Goal: Task Accomplishment & Management: Use online tool/utility

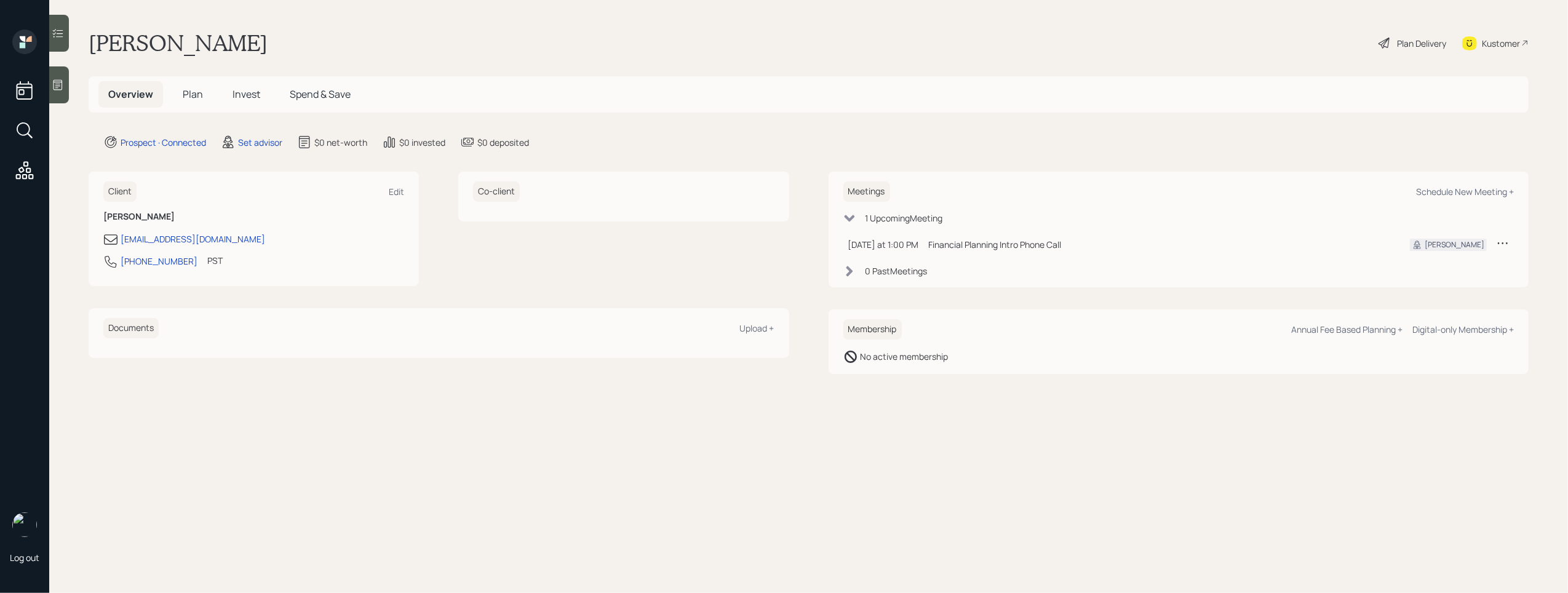
click at [53, 82] on icon at bounding box center [58, 85] width 12 height 12
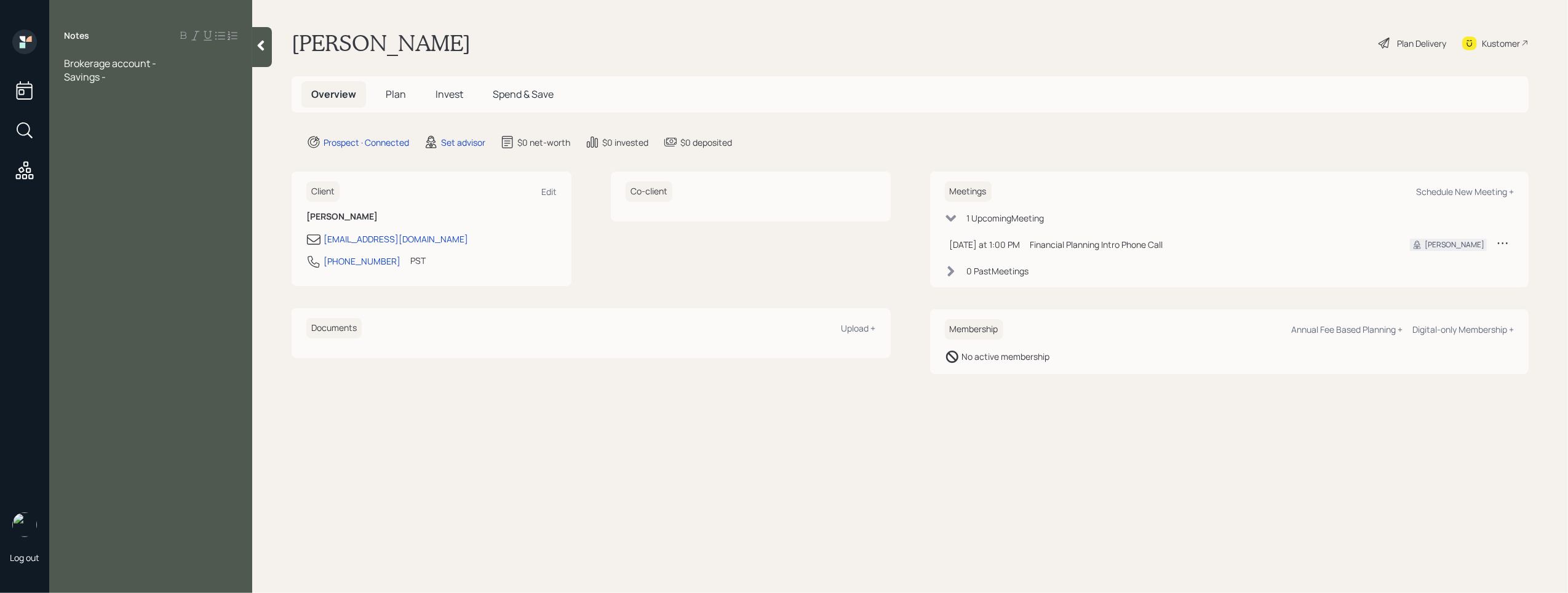
click at [65, 58] on span "Brokerage account -" at bounding box center [110, 64] width 92 height 14
click at [90, 61] on div at bounding box center [150, 64] width 173 height 14
click at [168, 114] on div "Brokerage account -" at bounding box center [150, 117] width 173 height 14
click at [140, 106] on div "Assets" at bounding box center [150, 104] width 173 height 14
click at [142, 134] on div "Savings -" at bounding box center [150, 131] width 173 height 14
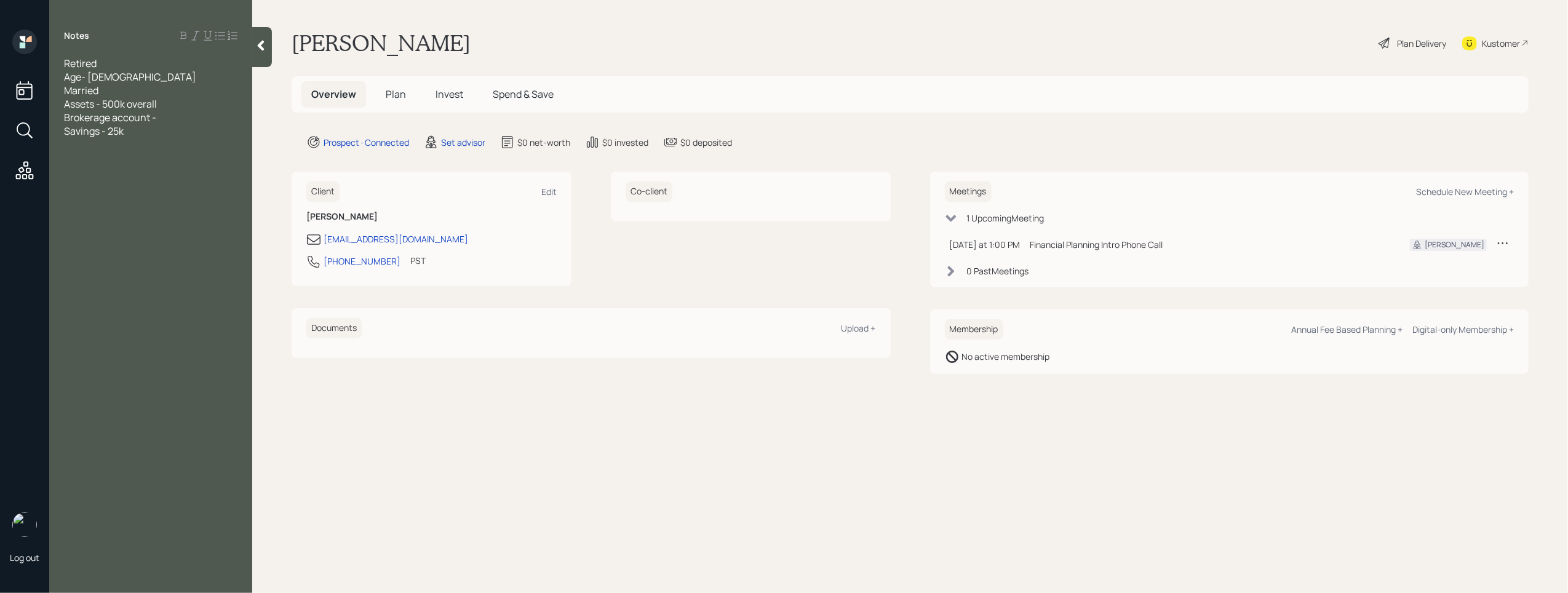
click at [163, 119] on div "Brokerage account -" at bounding box center [150, 117] width 173 height 14
click at [133, 142] on div "Notes Retired Age- 72 Married Assets - 500k overall Brokerage account -475k Sav…" at bounding box center [150, 303] width 203 height 549
click at [137, 138] on div "Notes Retired Age- 72 Married Assets - 500k overall Brokerage account -475k Sav…" at bounding box center [150, 303] width 203 height 549
click at [140, 131] on div "Savings - 25k" at bounding box center [150, 131] width 173 height 14
click at [122, 97] on span "Assets - 500k overall" at bounding box center [110, 104] width 93 height 14
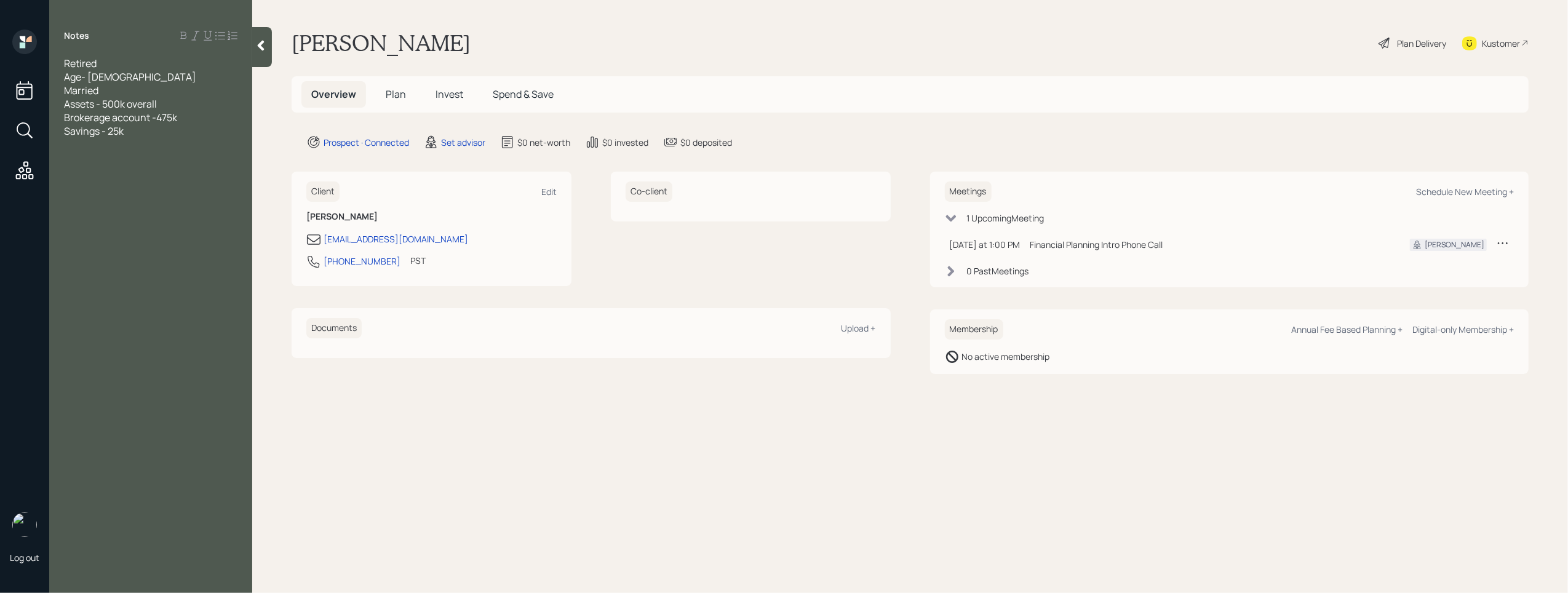
click at [135, 138] on div at bounding box center [150, 145] width 173 height 14
click at [120, 103] on span "Assets - 500k overall" at bounding box center [110, 104] width 93 height 14
click at [133, 151] on div at bounding box center [150, 158] width 173 height 14
click at [100, 222] on div "SS" at bounding box center [150, 226] width 173 height 14
click at [110, 241] on div "SS wife" at bounding box center [150, 239] width 173 height 14
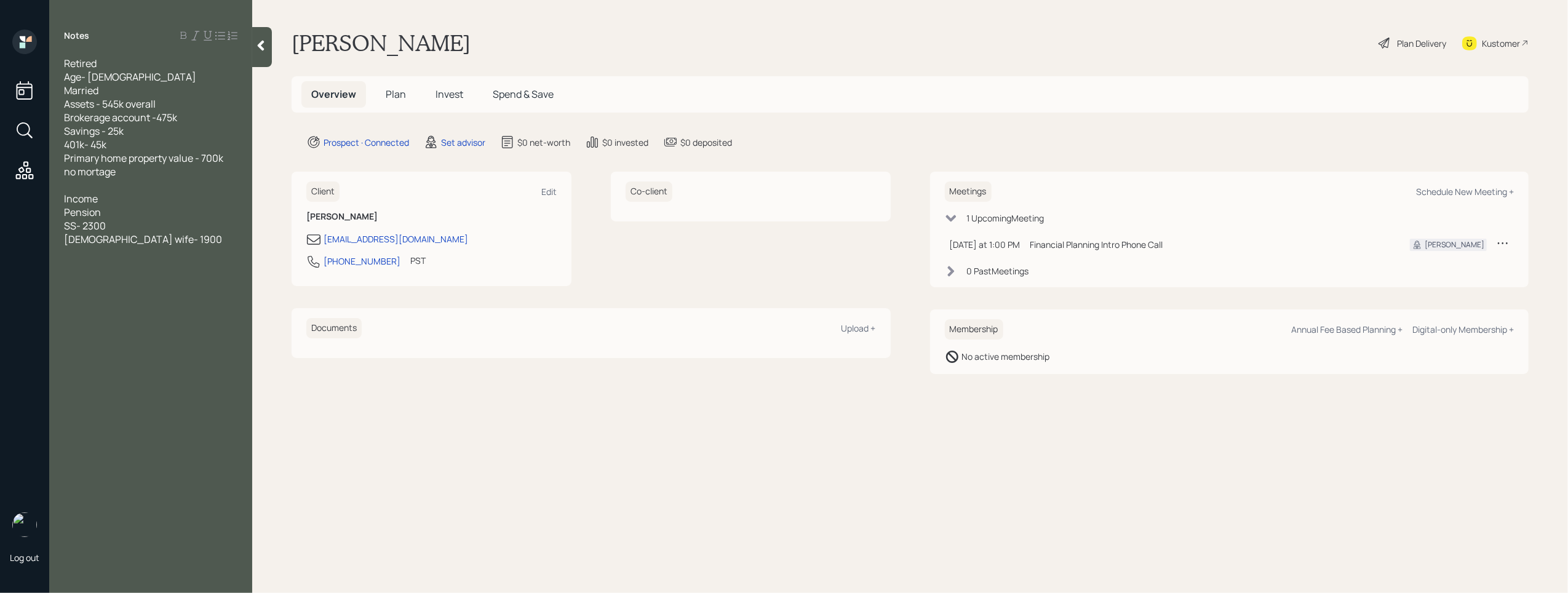
click at [137, 213] on div "Pension" at bounding box center [150, 212] width 173 height 14
click at [144, 256] on div "SS wife- 1900" at bounding box center [150, 253] width 173 height 14
click at [153, 249] on div "SS wife- 1900" at bounding box center [150, 253] width 173 height 14
click at [101, 295] on div at bounding box center [150, 294] width 173 height 14
click at [1474, 191] on div "Schedule New Meeting +" at bounding box center [1464, 191] width 97 height 12
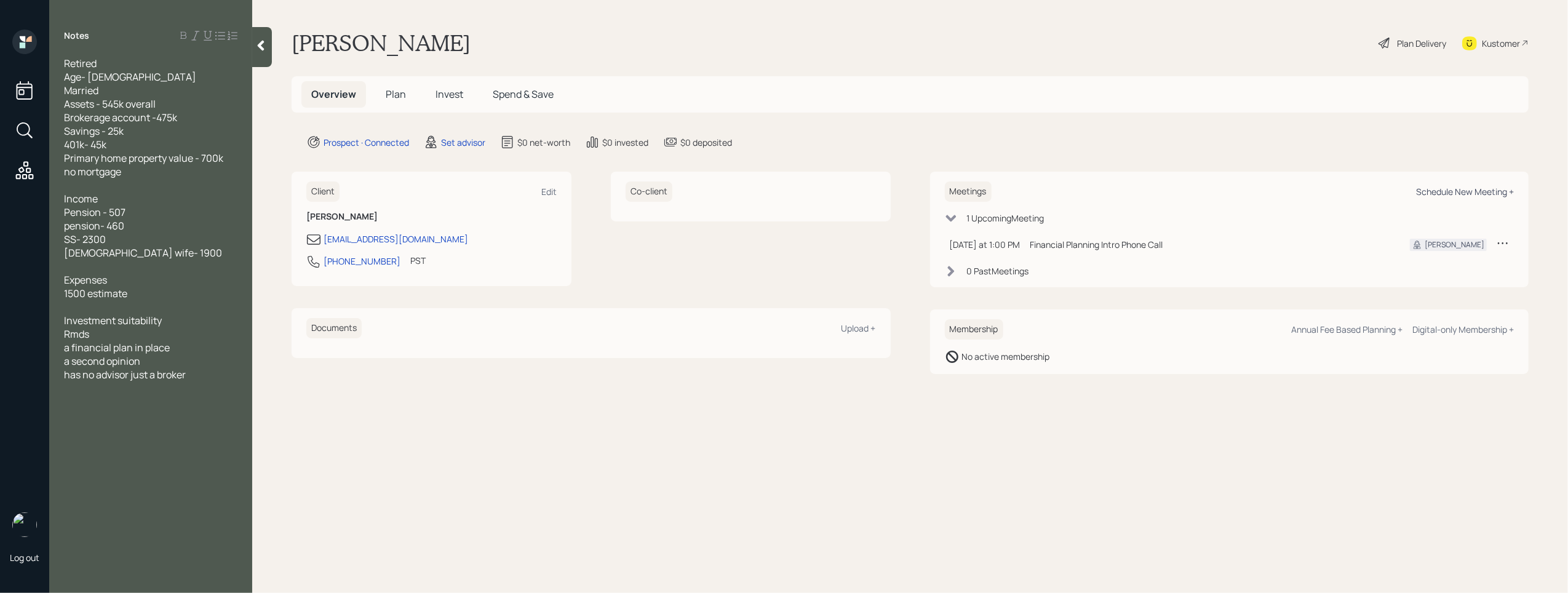
select select "round-robin"
click at [197, 377] on div "has no advisor just a broker" at bounding box center [150, 374] width 173 height 14
click at [197, 417] on span "could get a lot of value from working with advisor especially with rnds coming" at bounding box center [145, 415] width 163 height 41
drag, startPoint x: 188, startPoint y: 374, endPoint x: 210, endPoint y: 385, distance: 24.6
click at [188, 374] on span "has no advisor, just a broker managing his own funds" at bounding box center [150, 381] width 173 height 27
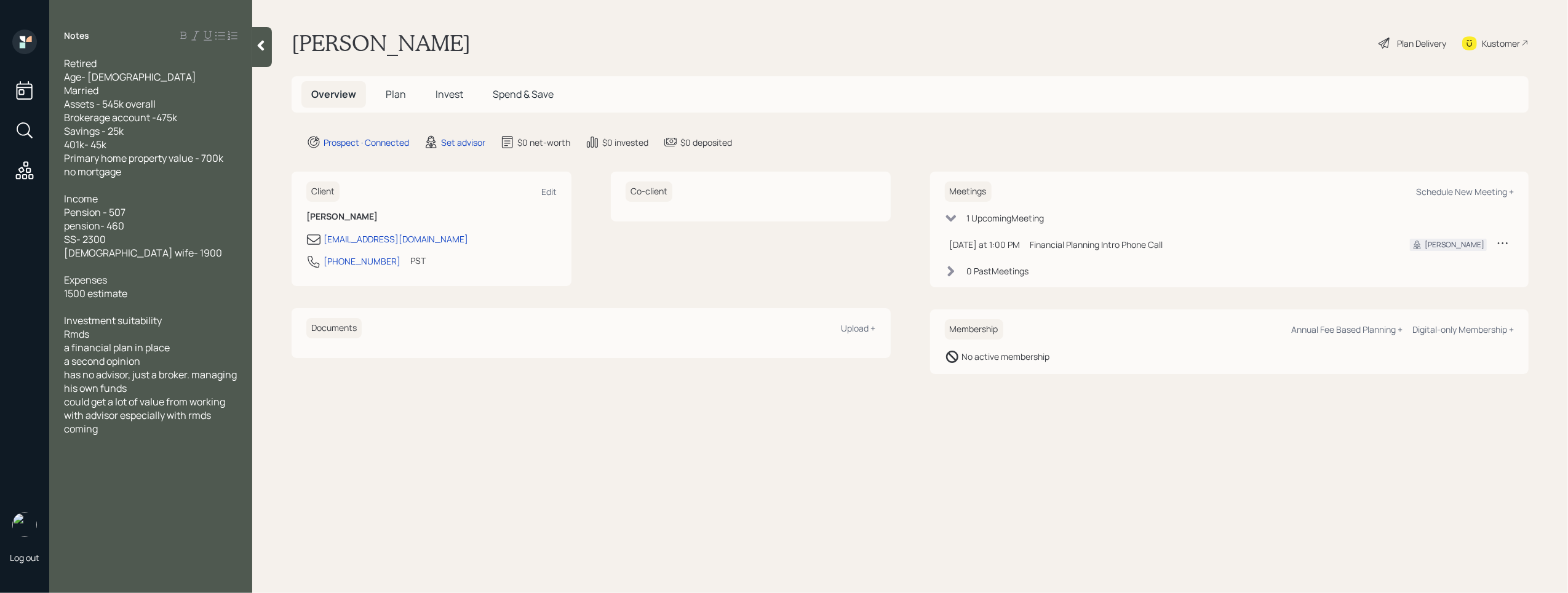
click at [71, 392] on span "has no advisor, just a broker. managing his own funds" at bounding box center [151, 381] width 175 height 27
